Goal: Obtain resource: Download file/media

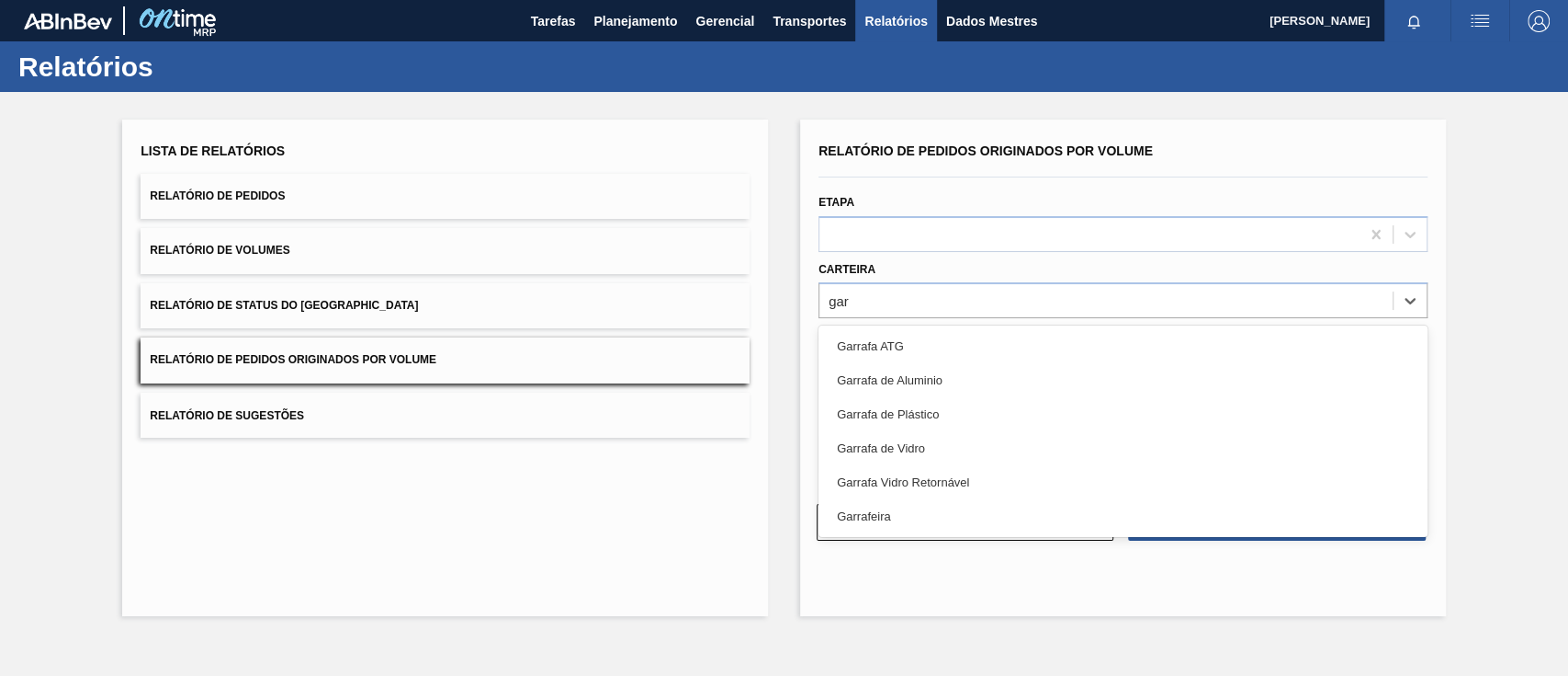
type input "garr"
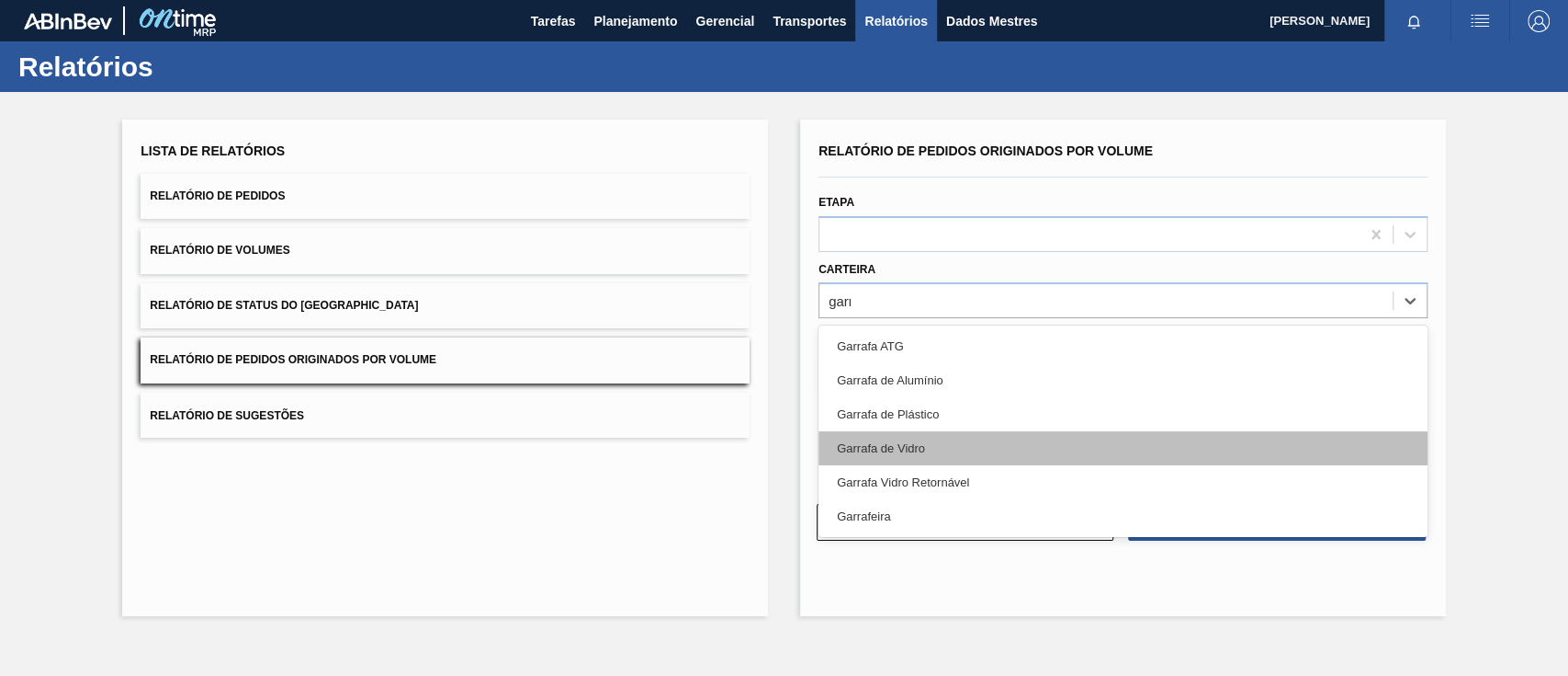
click at [938, 443] on div "Garrafa de Vidro" at bounding box center [1123, 448] width 609 height 34
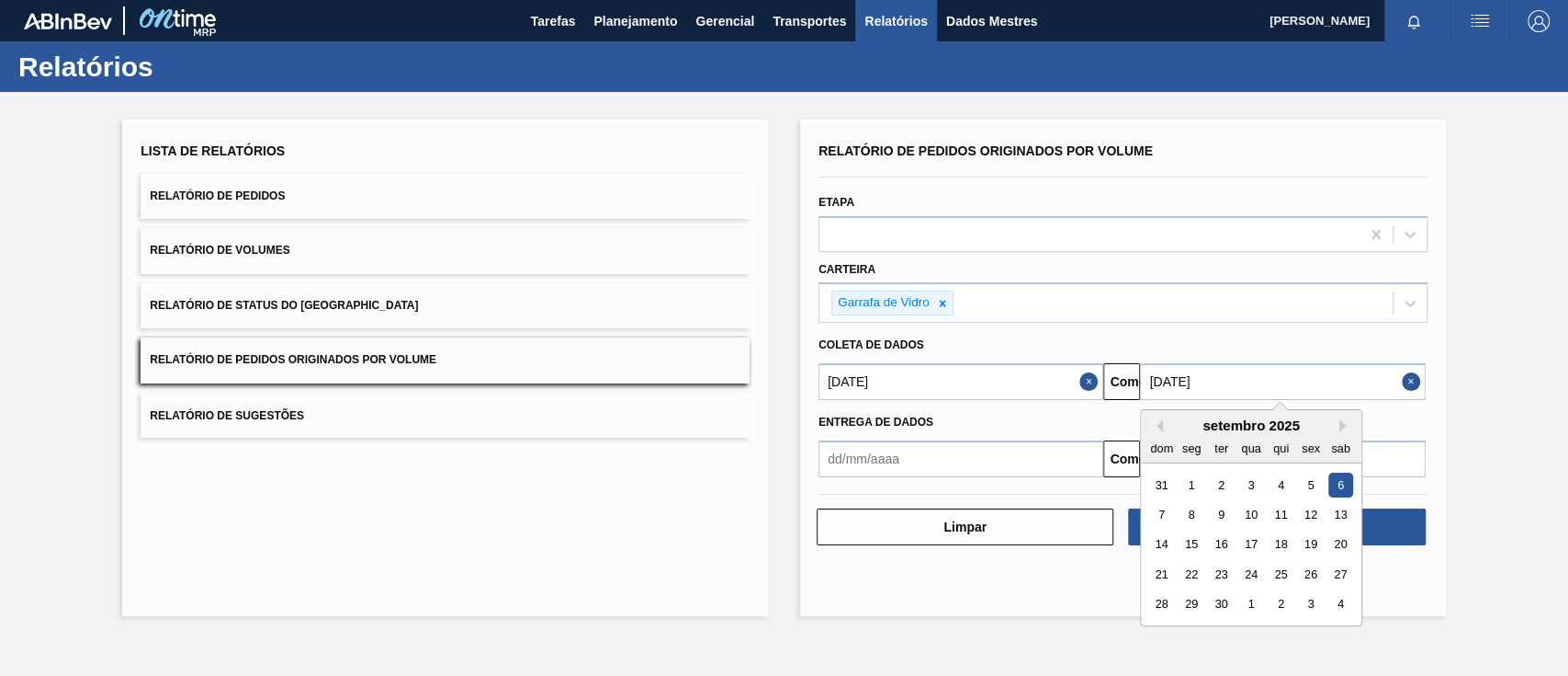
click at [1227, 374] on input "[DATE]" at bounding box center [1282, 381] width 285 height 36
click at [1167, 485] on font "31" at bounding box center [1162, 485] width 13 height 14
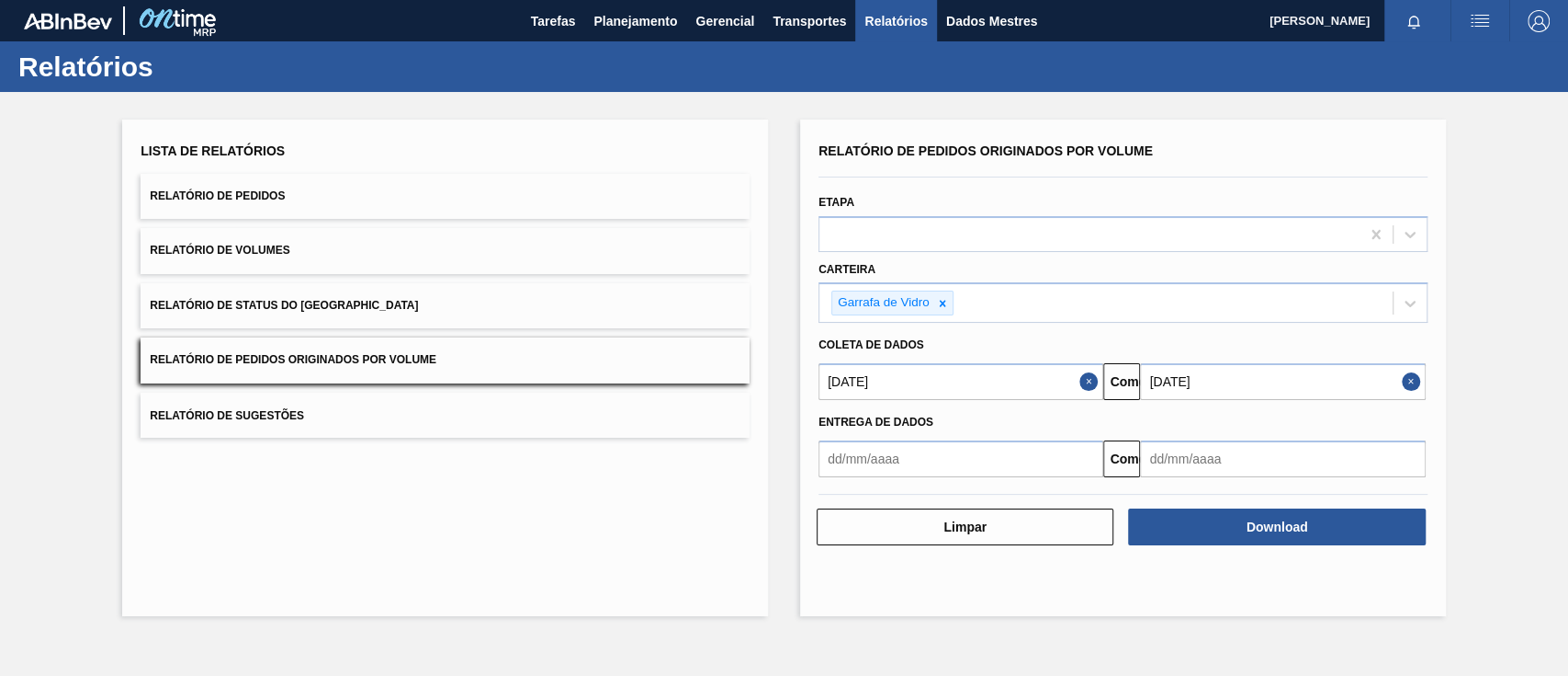
type input "[DATE]"
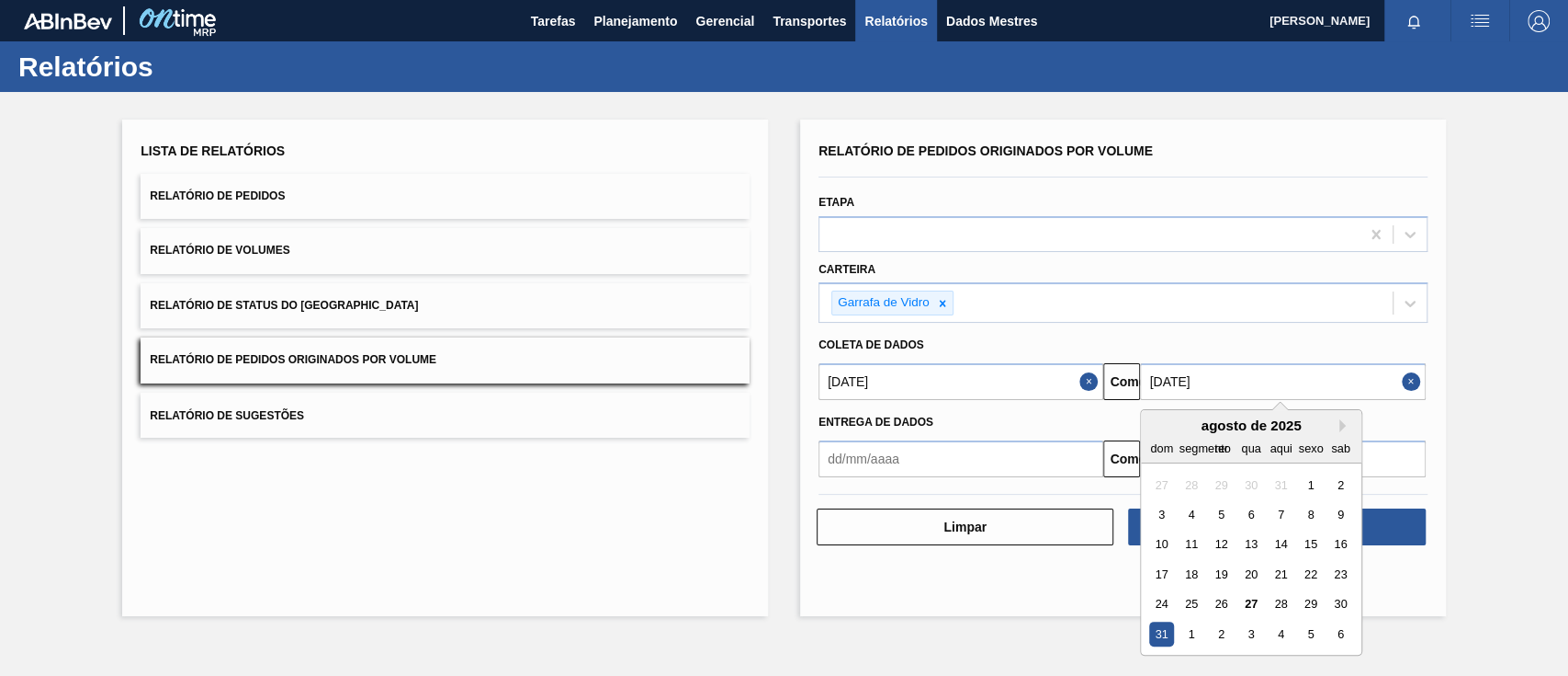
drag, startPoint x: 1319, startPoint y: 391, endPoint x: 973, endPoint y: 394, distance: 346.0
click at [973, 394] on div "[DATE] Comeu [DATE] Próximo mês agosto de 2025 dom segmento ter qua aqui sexo s…" at bounding box center [1122, 379] width 623 height 41
click at [1342, 606] on font "30" at bounding box center [1341, 604] width 13 height 14
type input "[DATE]"
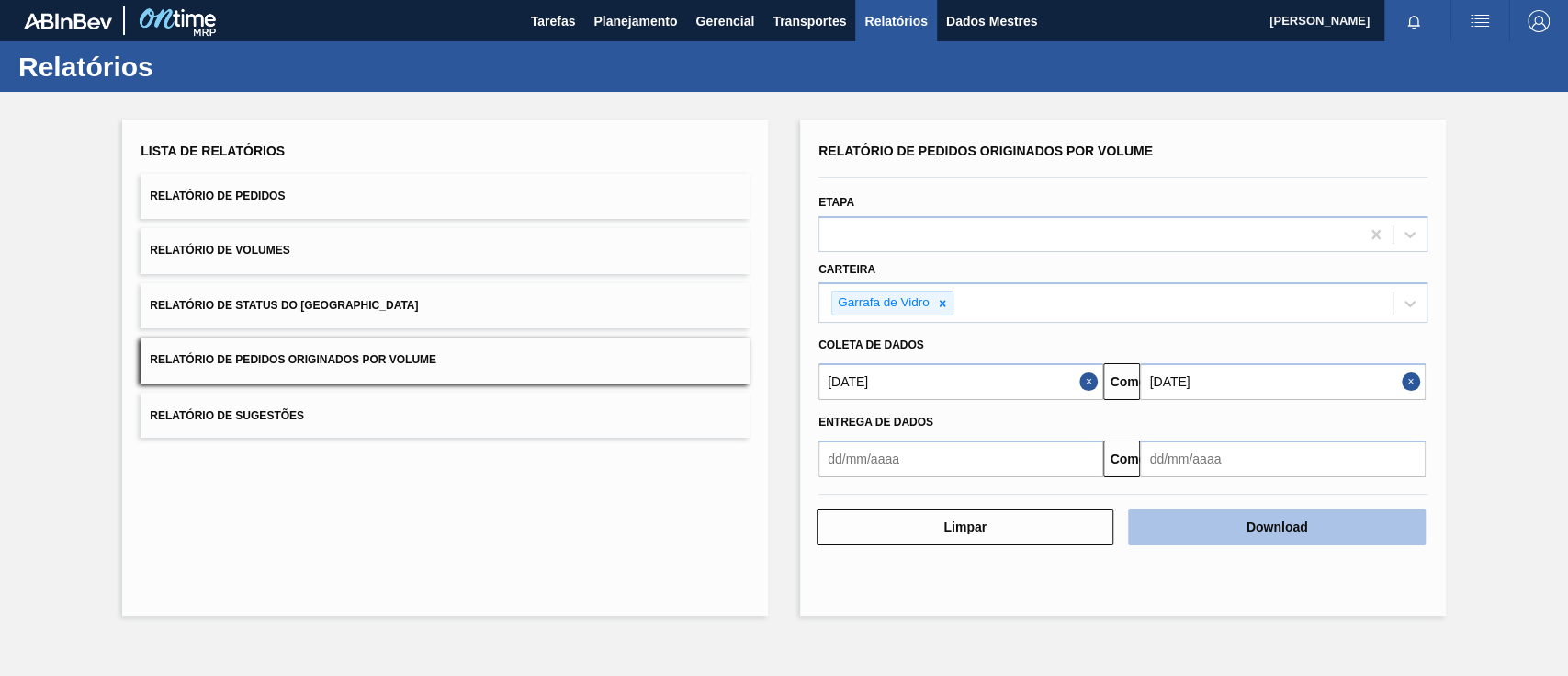
click at [1338, 522] on button "Download" at bounding box center [1276, 527] width 297 height 36
